Goal: Task Accomplishment & Management: Manage account settings

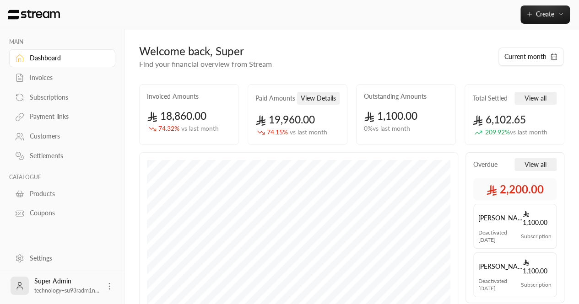
click at [41, 261] on div "Settings" at bounding box center [67, 258] width 74 height 9
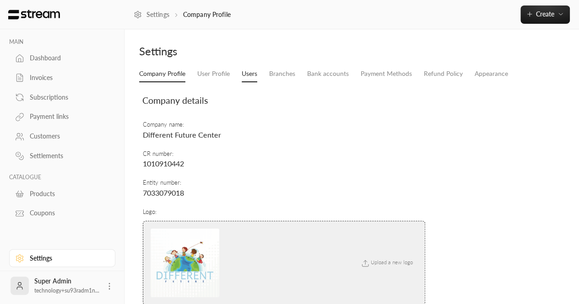
click at [243, 71] on link "Users" at bounding box center [250, 74] width 16 height 16
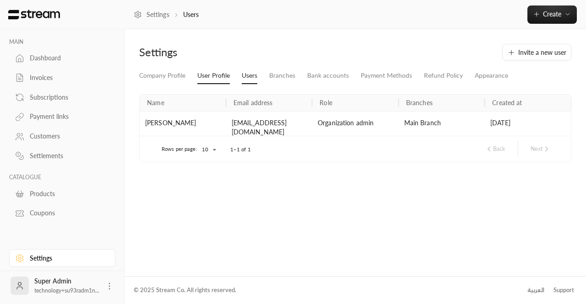
click at [211, 77] on link "User Profile" at bounding box center [213, 76] width 33 height 16
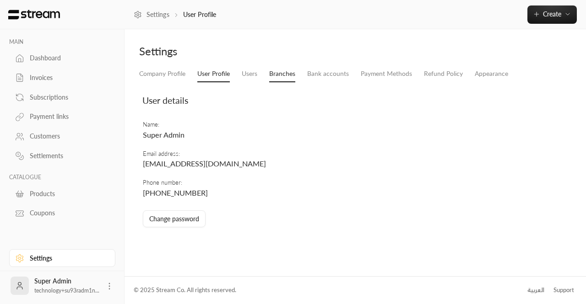
click at [288, 77] on link "Branches" at bounding box center [282, 74] width 26 height 16
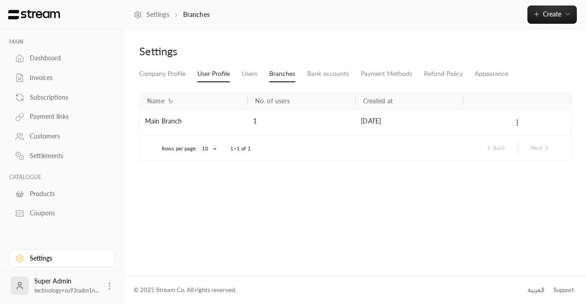
click at [203, 80] on link "User Profile" at bounding box center [213, 74] width 33 height 16
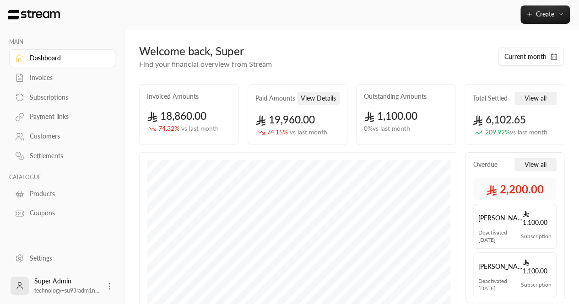
click at [42, 260] on div "Settings" at bounding box center [67, 258] width 74 height 9
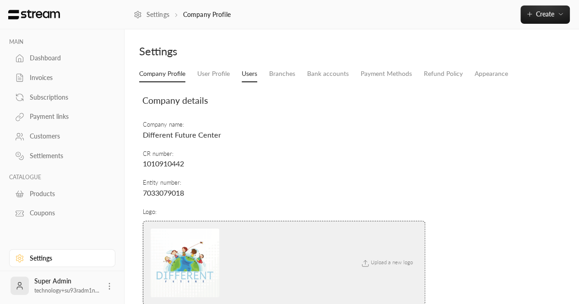
click at [256, 67] on link "Users" at bounding box center [250, 74] width 16 height 16
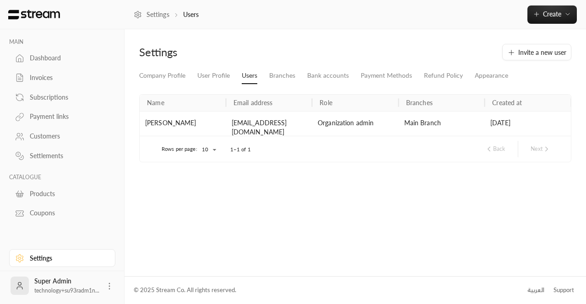
click at [248, 127] on div "[EMAIL_ADDRESS][DOMAIN_NAME]" at bounding box center [269, 127] width 87 height 33
click at [206, 75] on link "User Profile" at bounding box center [213, 76] width 33 height 16
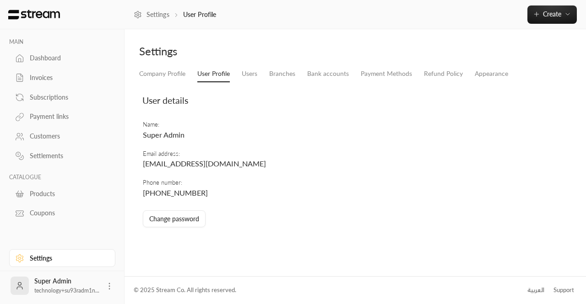
click at [258, 76] on li "Users" at bounding box center [249, 74] width 27 height 16
click at [254, 78] on link "Users" at bounding box center [250, 74] width 16 height 16
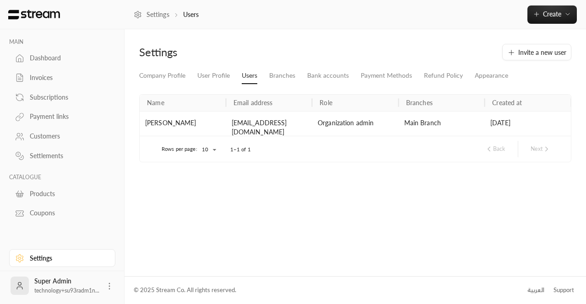
click at [114, 289] on div "Super Admin technology+su93radm1n..." at bounding box center [62, 286] width 106 height 29
click at [111, 281] on div at bounding box center [109, 286] width 9 height 10
click at [109, 287] on circle at bounding box center [109, 286] width 1 height 1
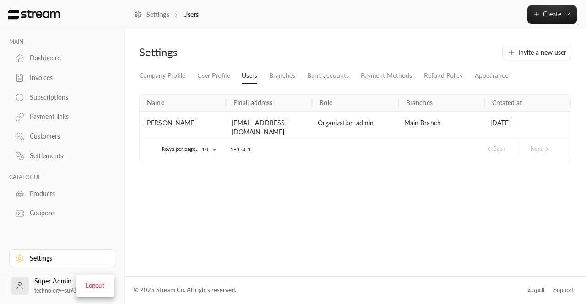
click at [100, 282] on li "Logout" at bounding box center [94, 286] width 33 height 15
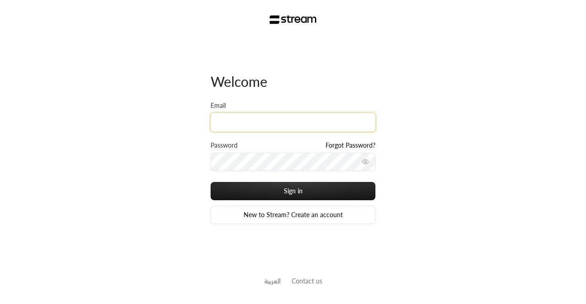
click at [239, 115] on input "Email" at bounding box center [293, 122] width 165 height 19
paste input "technology+su93radm1n_superkids@streampay.sa"
type input "technology+su93radm1n_superkids@streampay.sa"
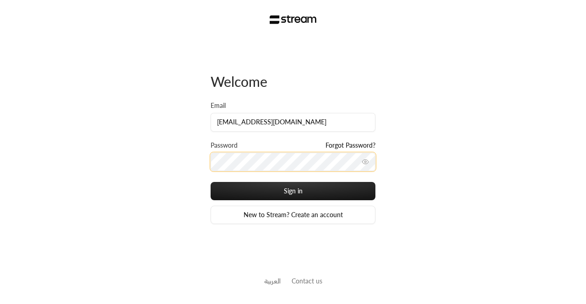
click at [211, 182] on button "Sign in" at bounding box center [293, 191] width 165 height 18
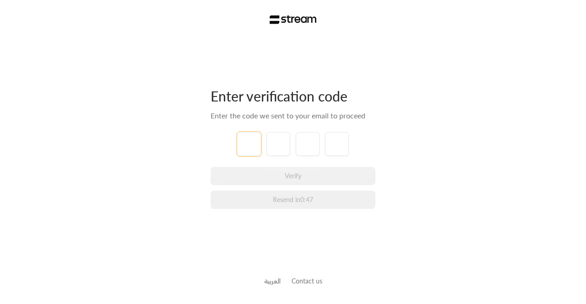
paste input "2"
type input "2"
type input "5"
type input "9"
type input "4"
